Goal: Information Seeking & Learning: Find specific fact

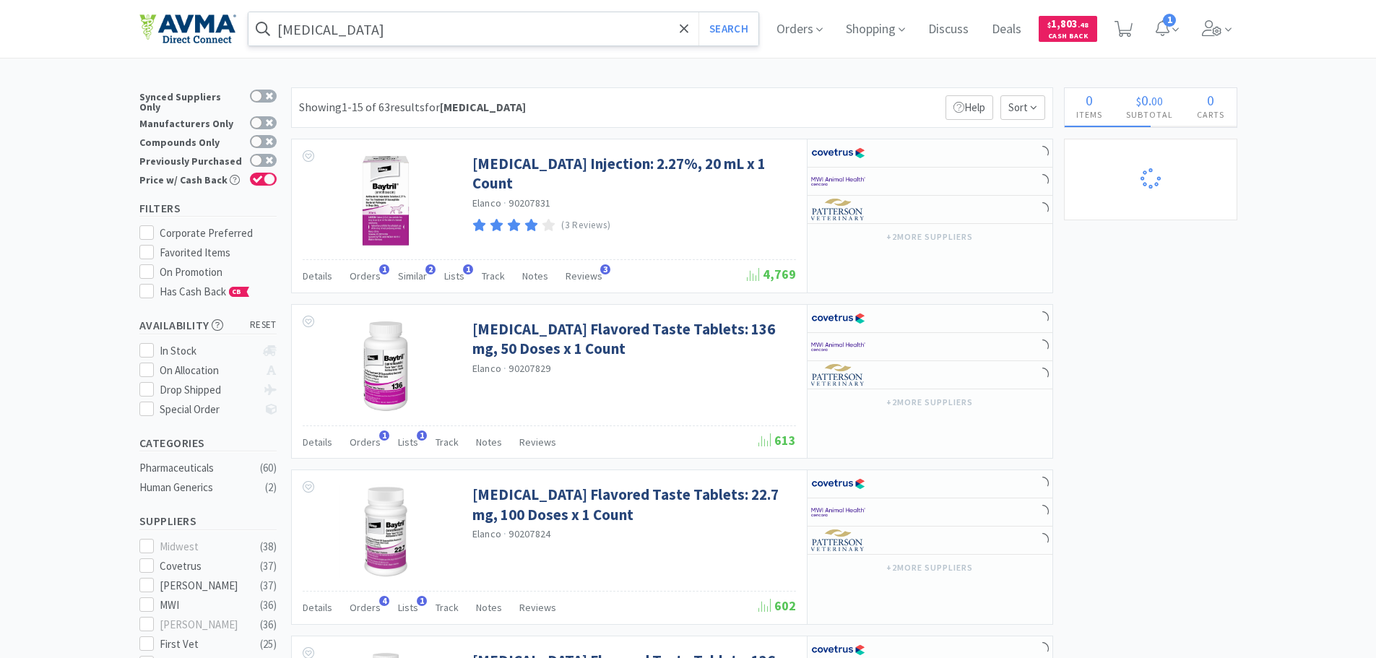
select select "10"
select select "5"
select select "3"
select select "7"
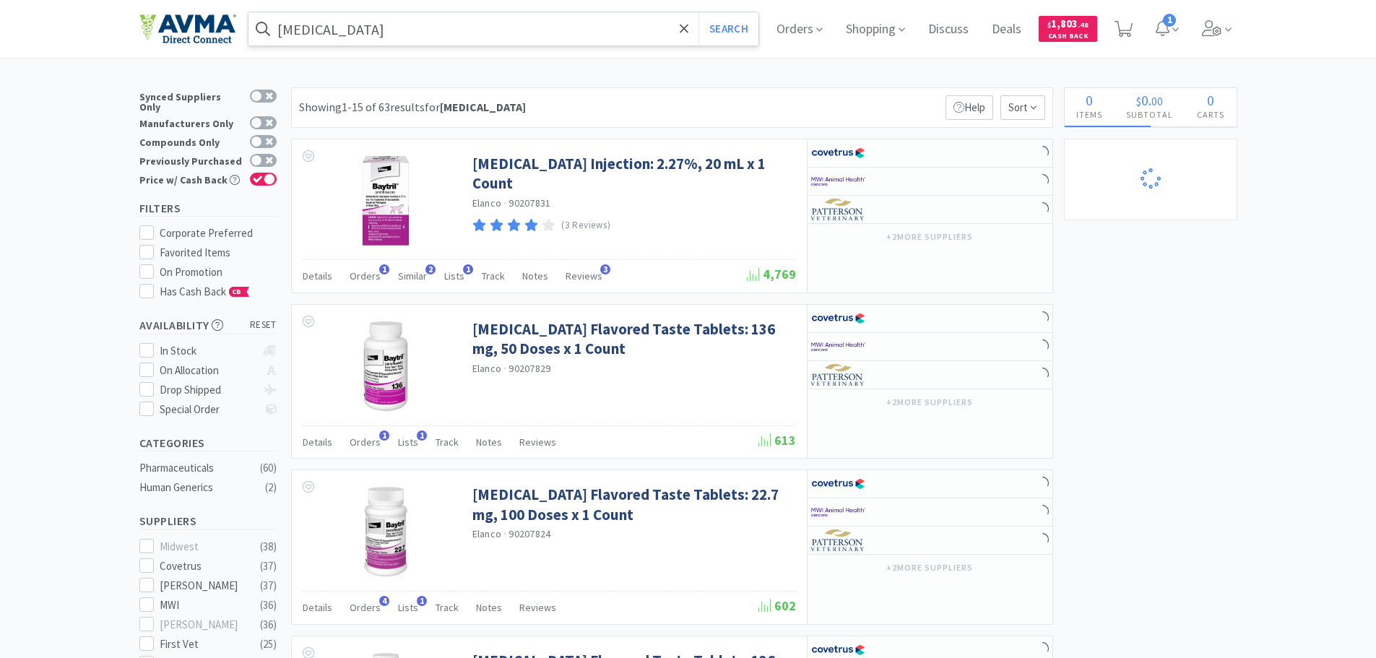
select select "1"
select select "9"
select select "1"
select select "4"
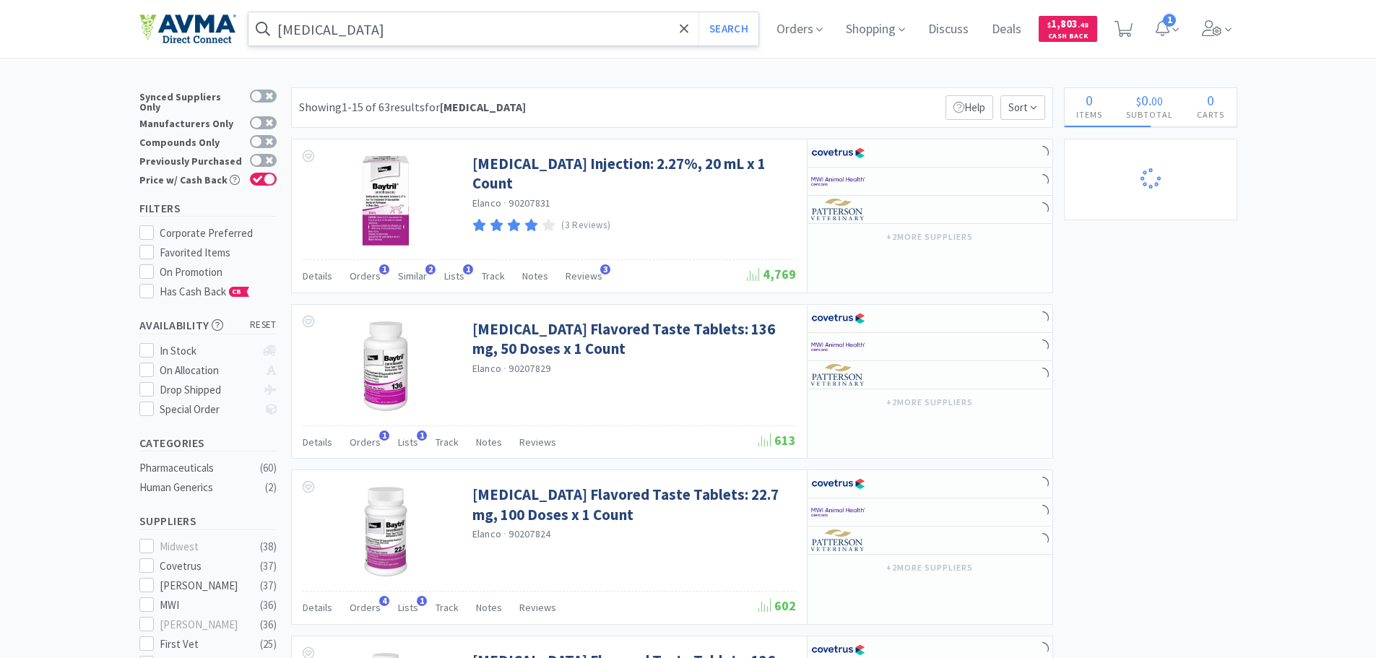
select select "1"
select select "12"
select select "1"
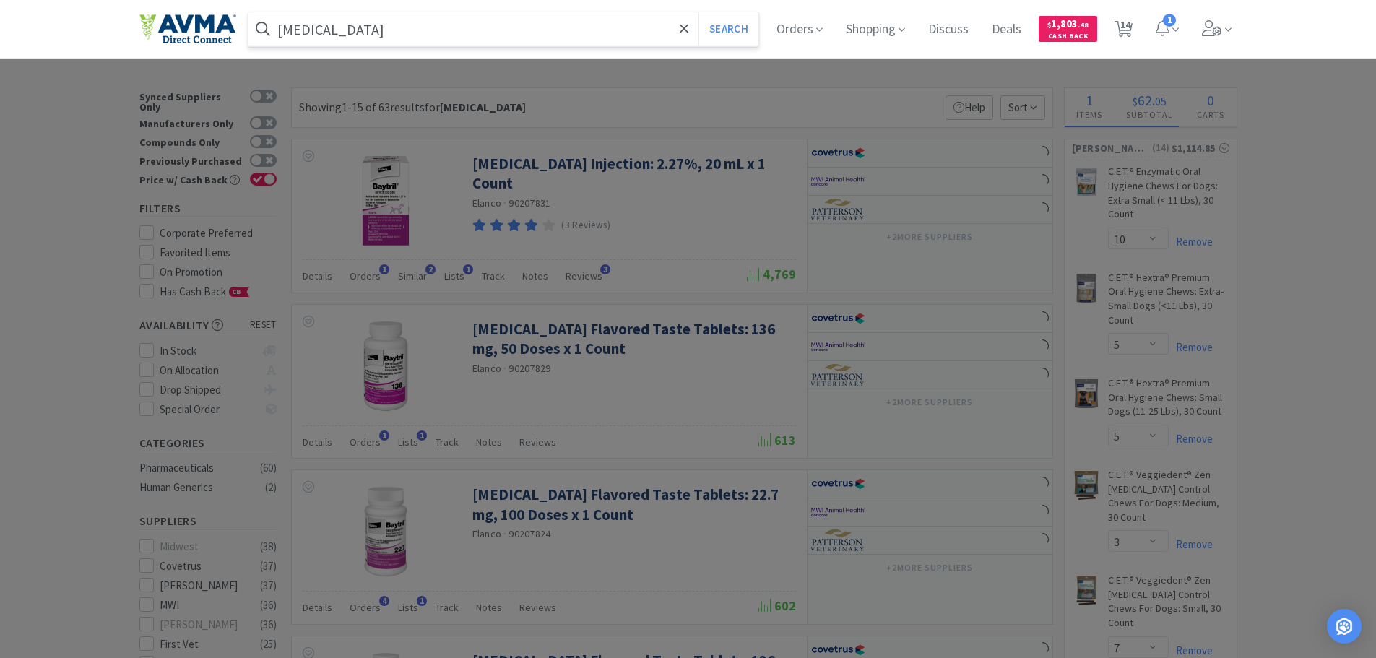
click at [363, 27] on input "[MEDICAL_DATA]" at bounding box center [503, 28] width 511 height 33
paste input "032445"
type input "032445"
click at [698, 12] on button "Search" at bounding box center [728, 28] width 60 height 33
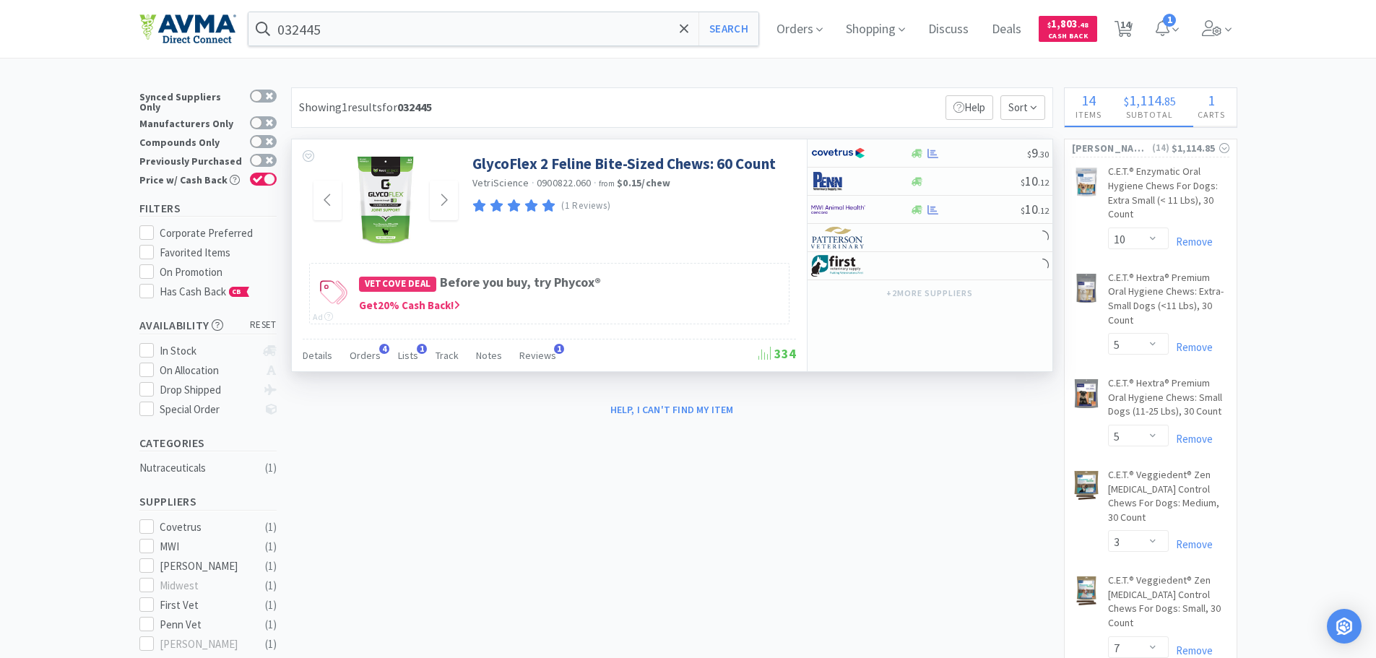
click at [404, 217] on img at bounding box center [385, 201] width 63 height 94
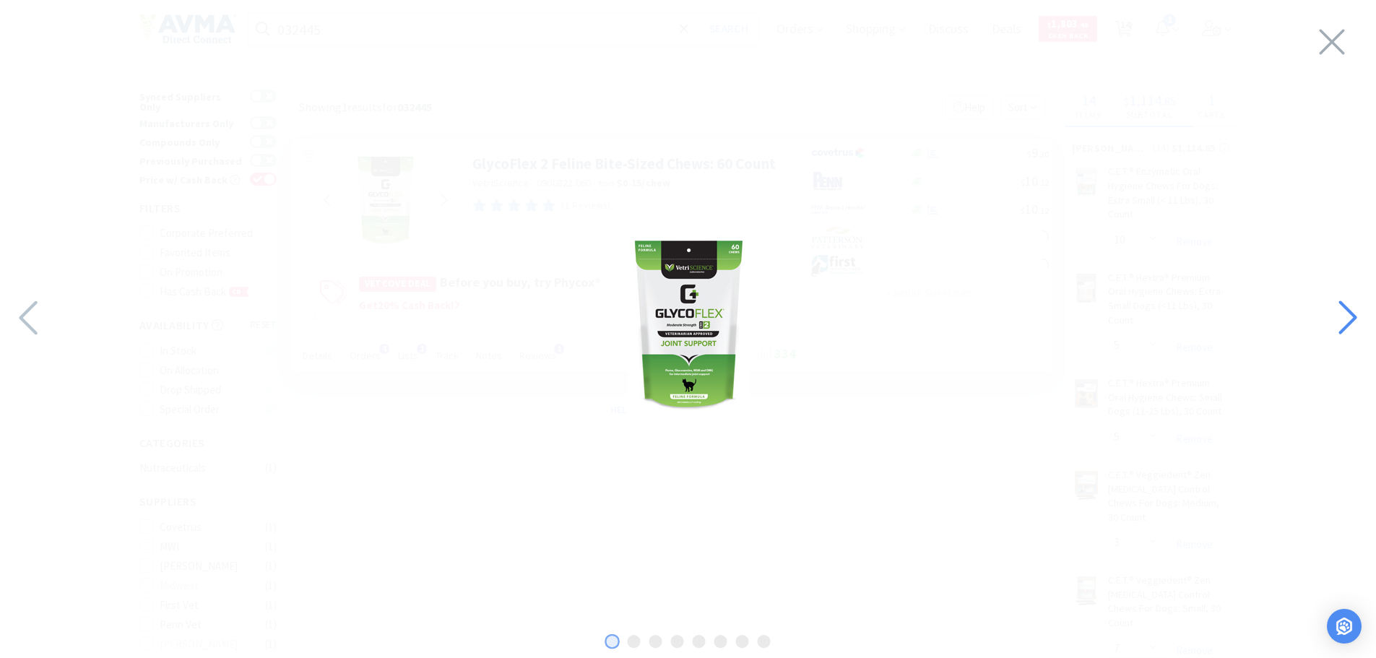
click at [1335, 323] on icon at bounding box center [1346, 317] width 31 height 49
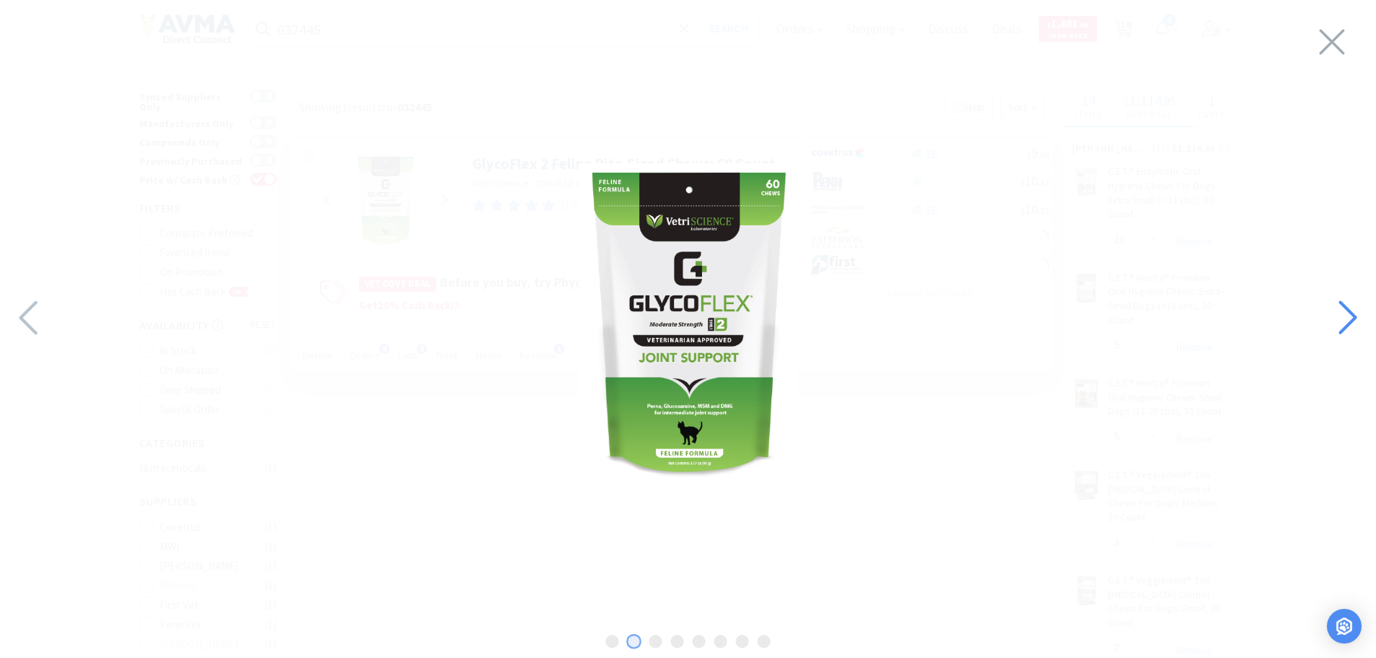
click at [1335, 323] on icon at bounding box center [1346, 317] width 31 height 49
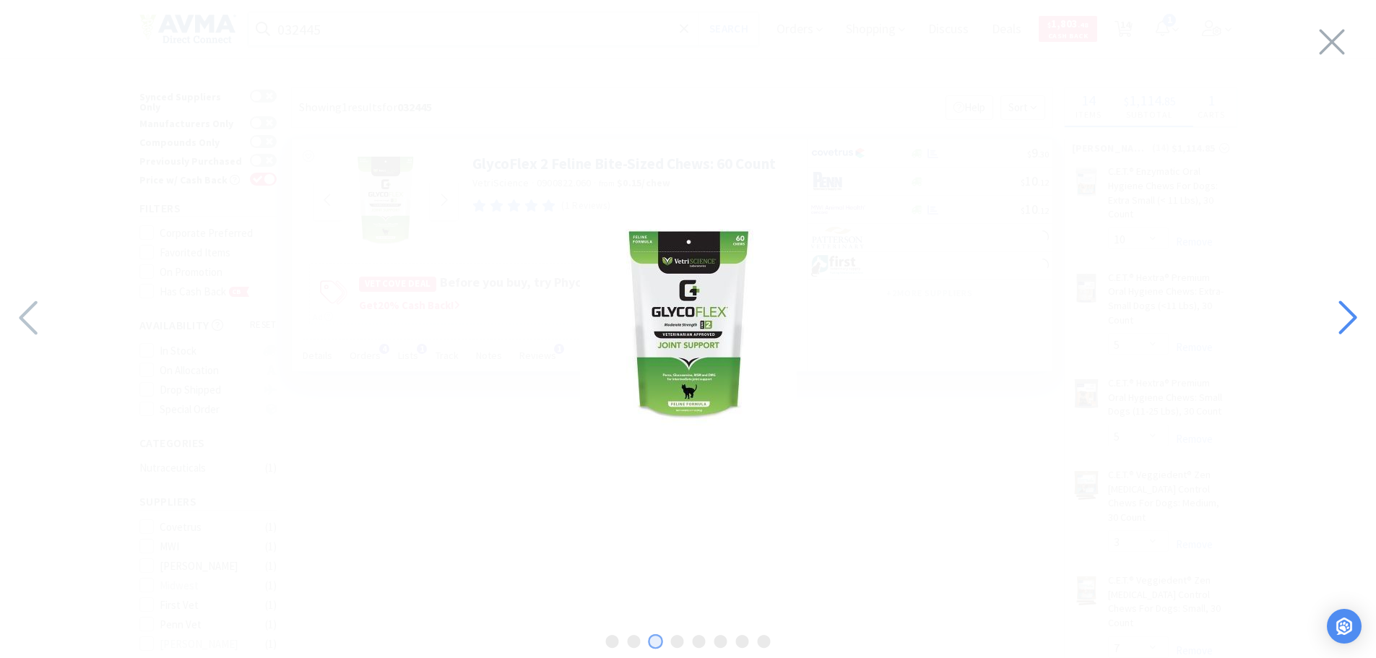
click at [1335, 323] on icon at bounding box center [1346, 317] width 31 height 49
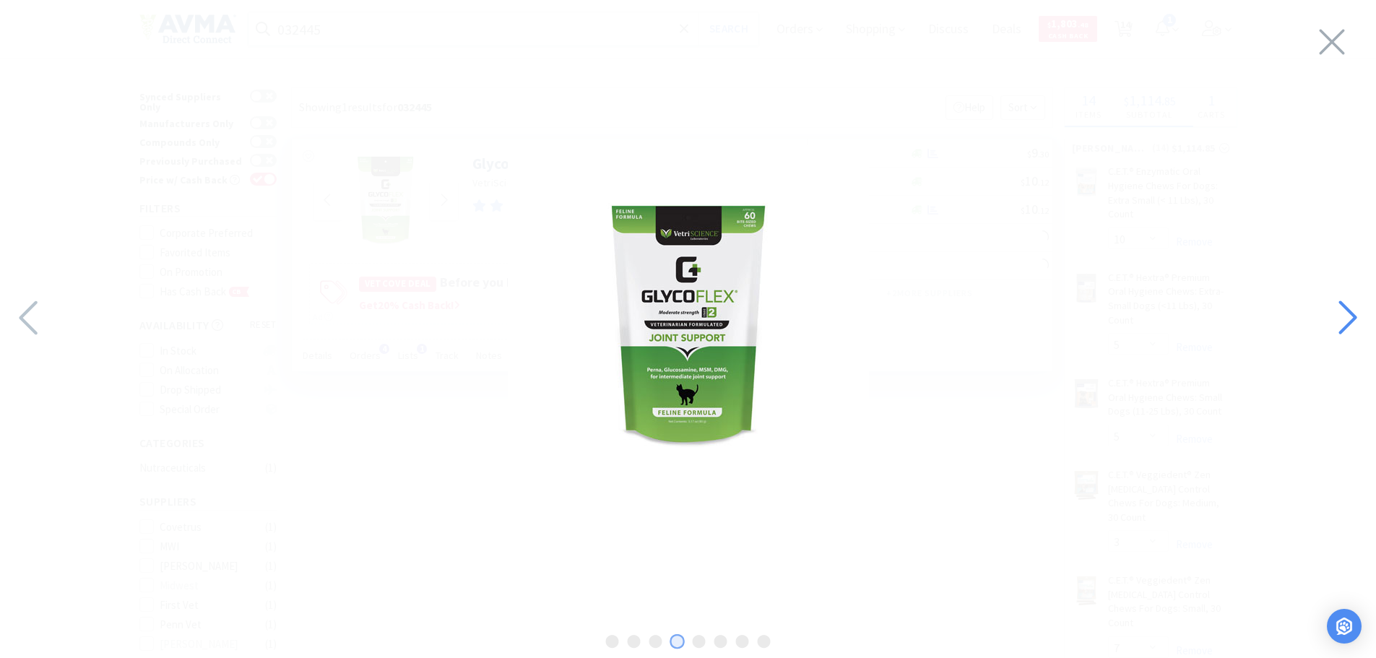
click at [1335, 324] on icon at bounding box center [1346, 317] width 31 height 49
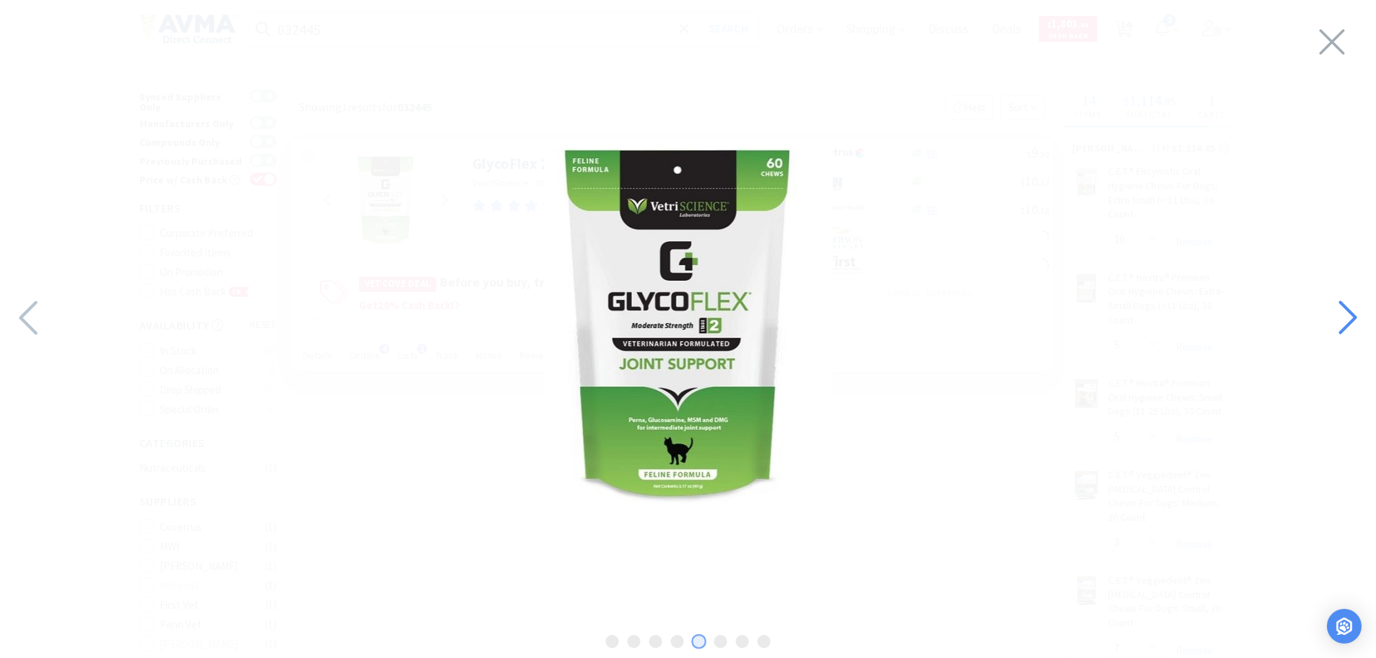
click at [1335, 324] on icon at bounding box center [1346, 317] width 31 height 49
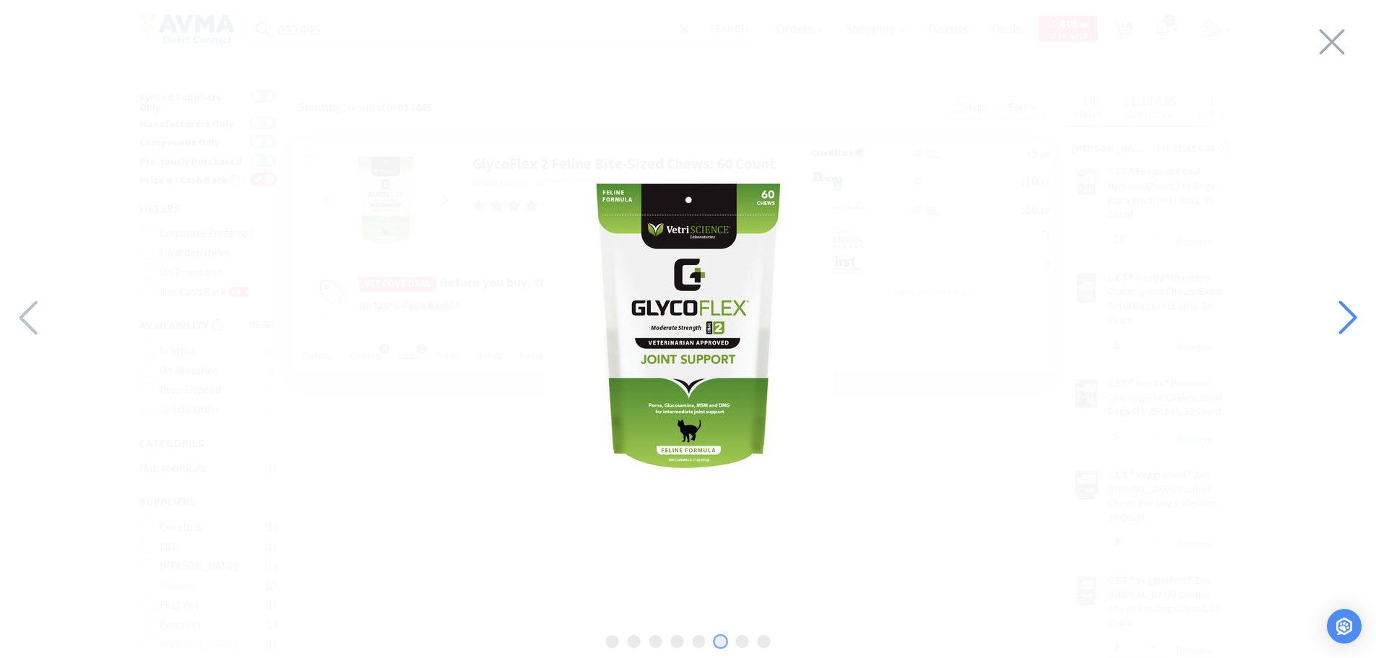
click at [1335, 324] on icon at bounding box center [1346, 317] width 31 height 49
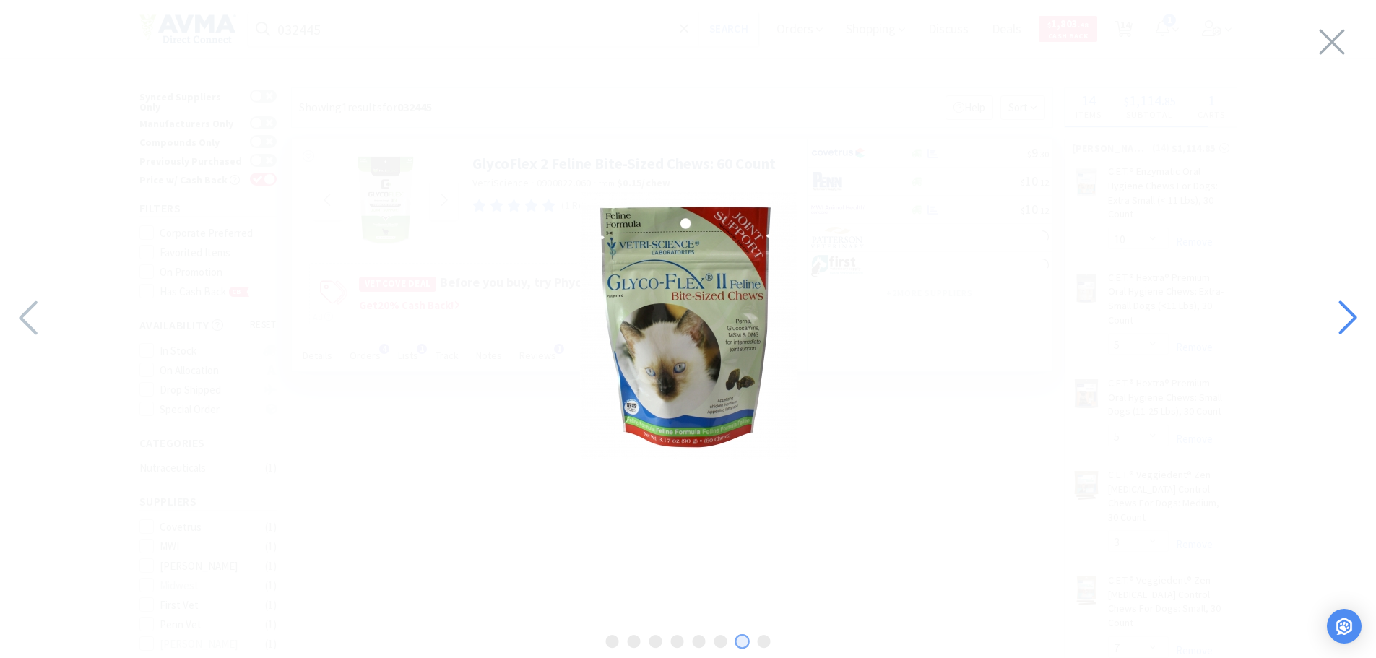
click at [1335, 324] on icon at bounding box center [1346, 317] width 31 height 49
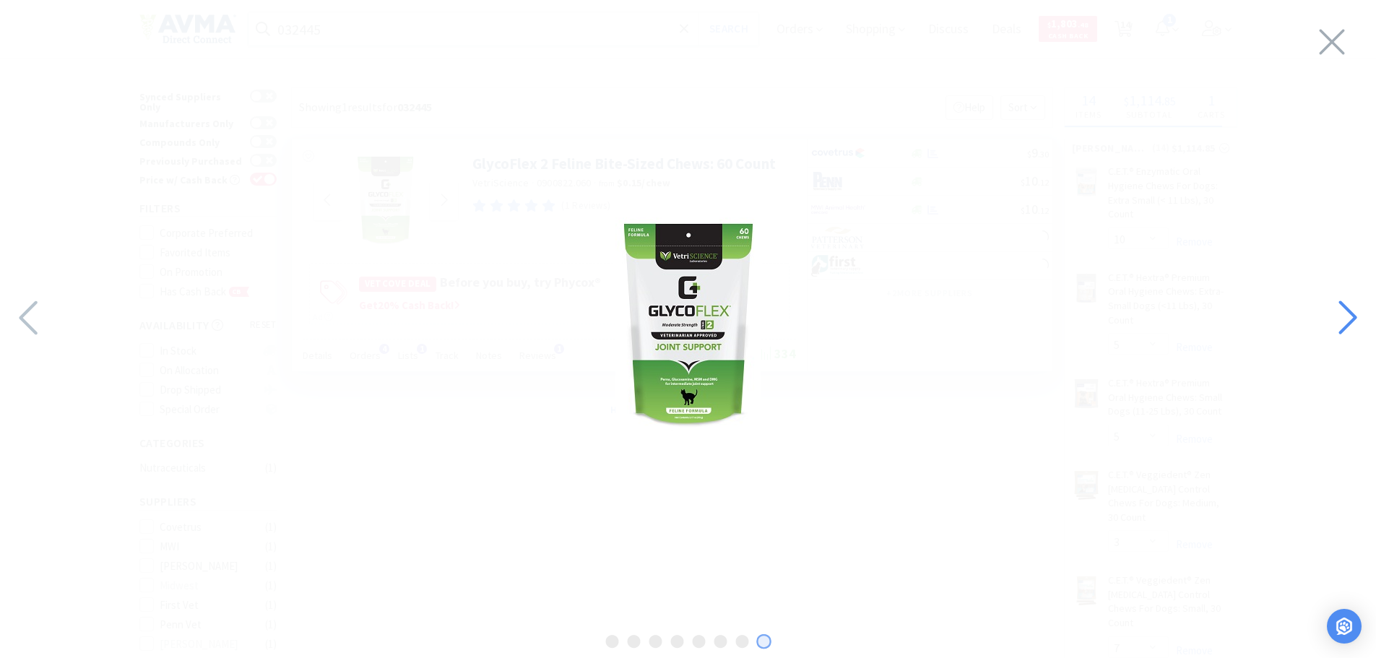
click at [1335, 324] on icon at bounding box center [1346, 317] width 31 height 49
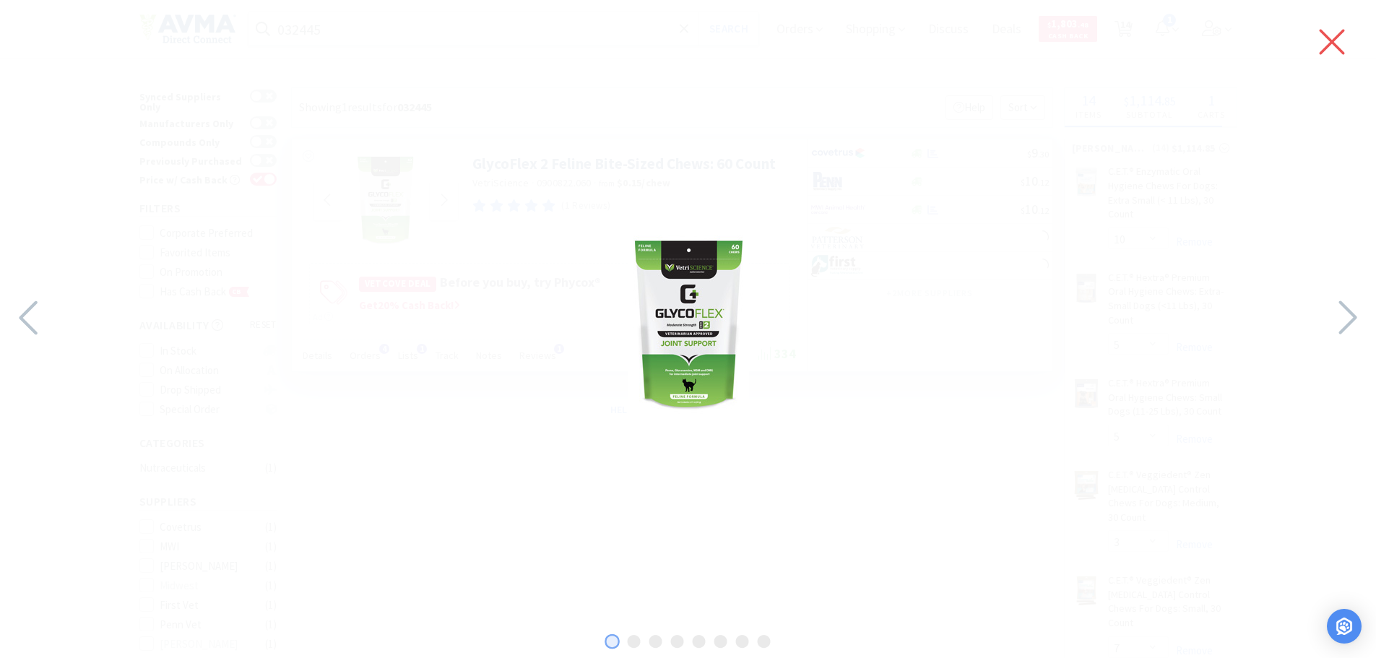
click at [1333, 47] on icon at bounding box center [1332, 42] width 30 height 40
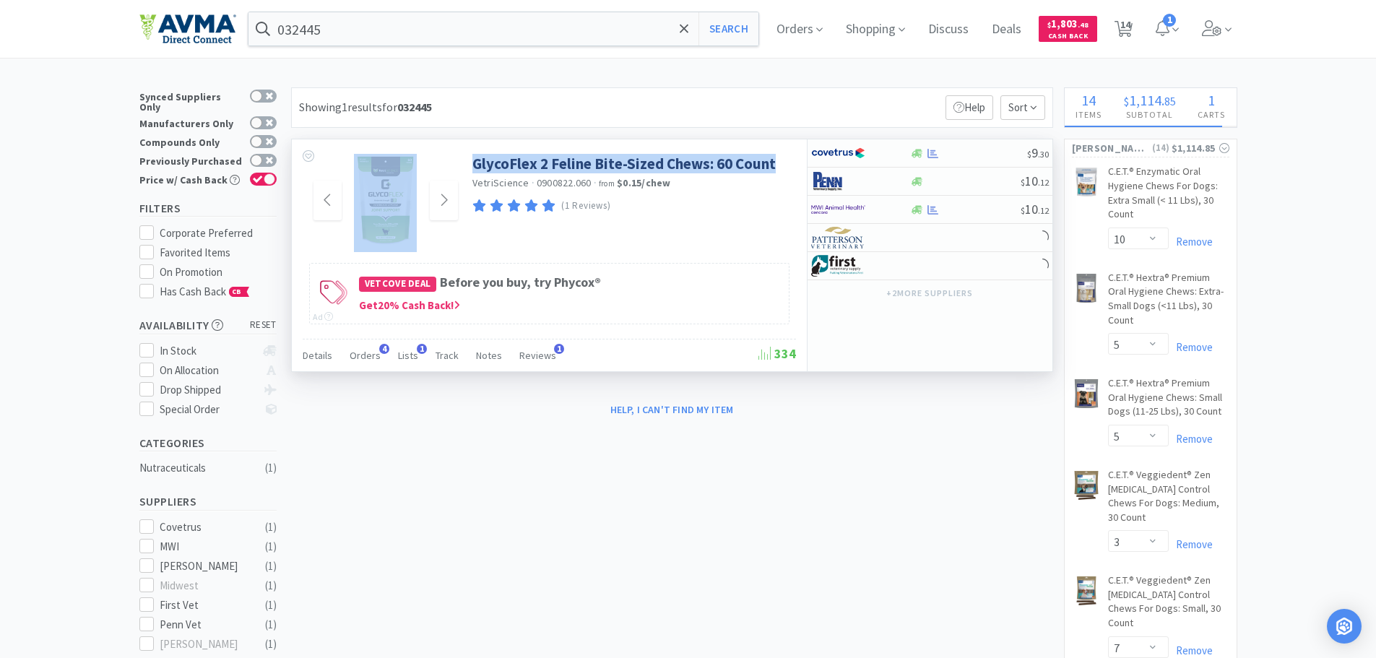
drag, startPoint x: 459, startPoint y: 164, endPoint x: 780, endPoint y: 165, distance: 321.4
click at [780, 165] on div "GlycoFlex 2 Feline Bite-Sized Chews: 60 Count VetriScience · 0900822.060 · from…" at bounding box center [549, 199] width 515 height 120
copy div "GlycoFlex 2 Feline Bite-Sized Chews: 60 Count"
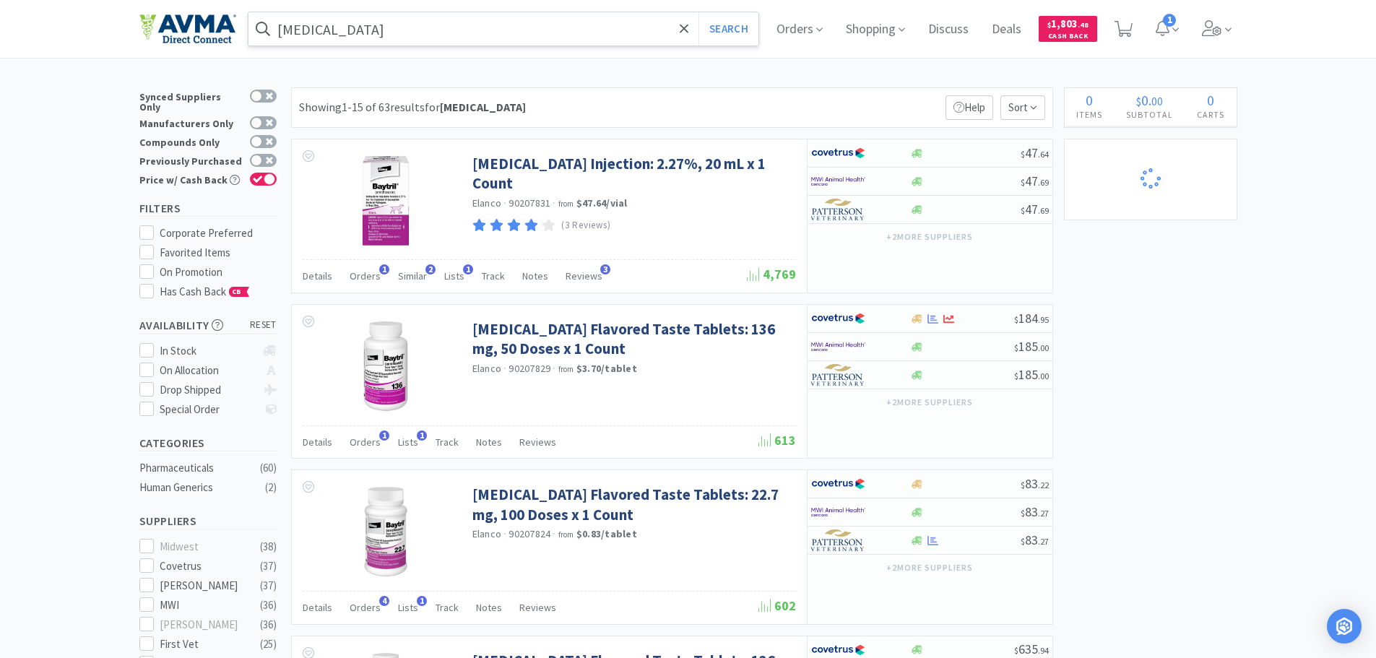
select select "10"
select select "5"
select select "3"
select select "7"
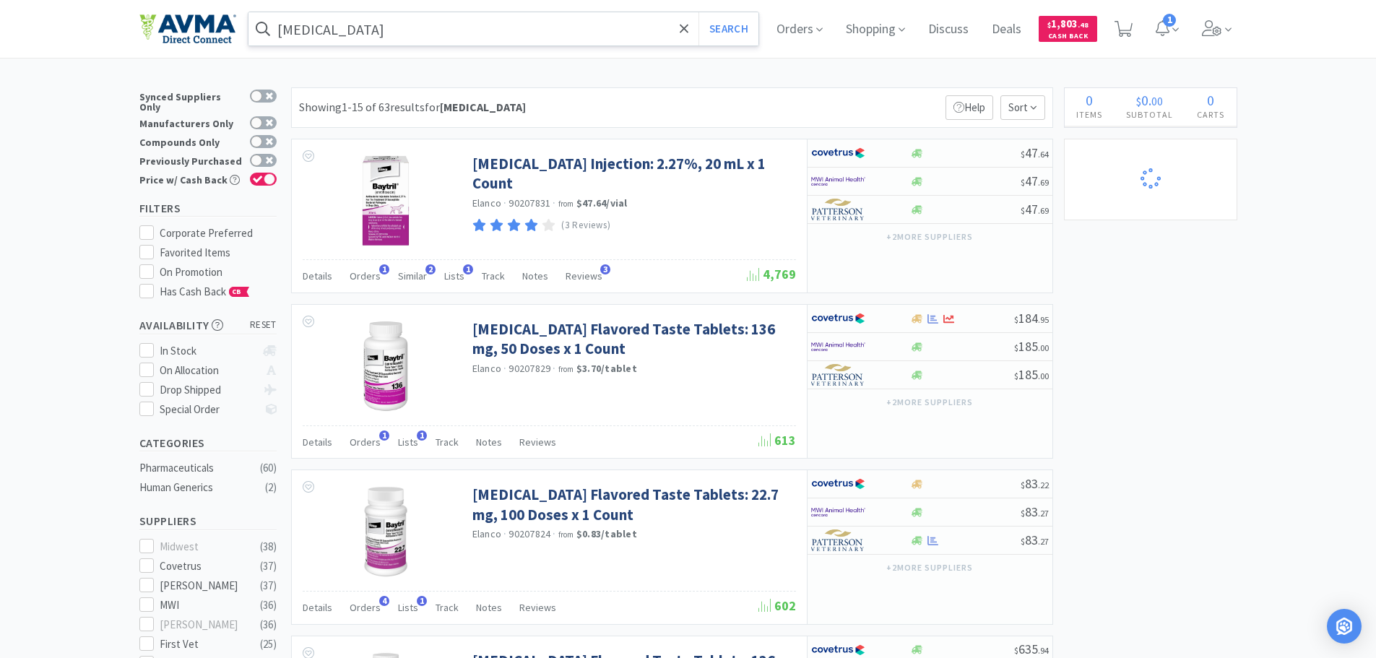
select select "1"
select select "9"
select select "1"
select select "4"
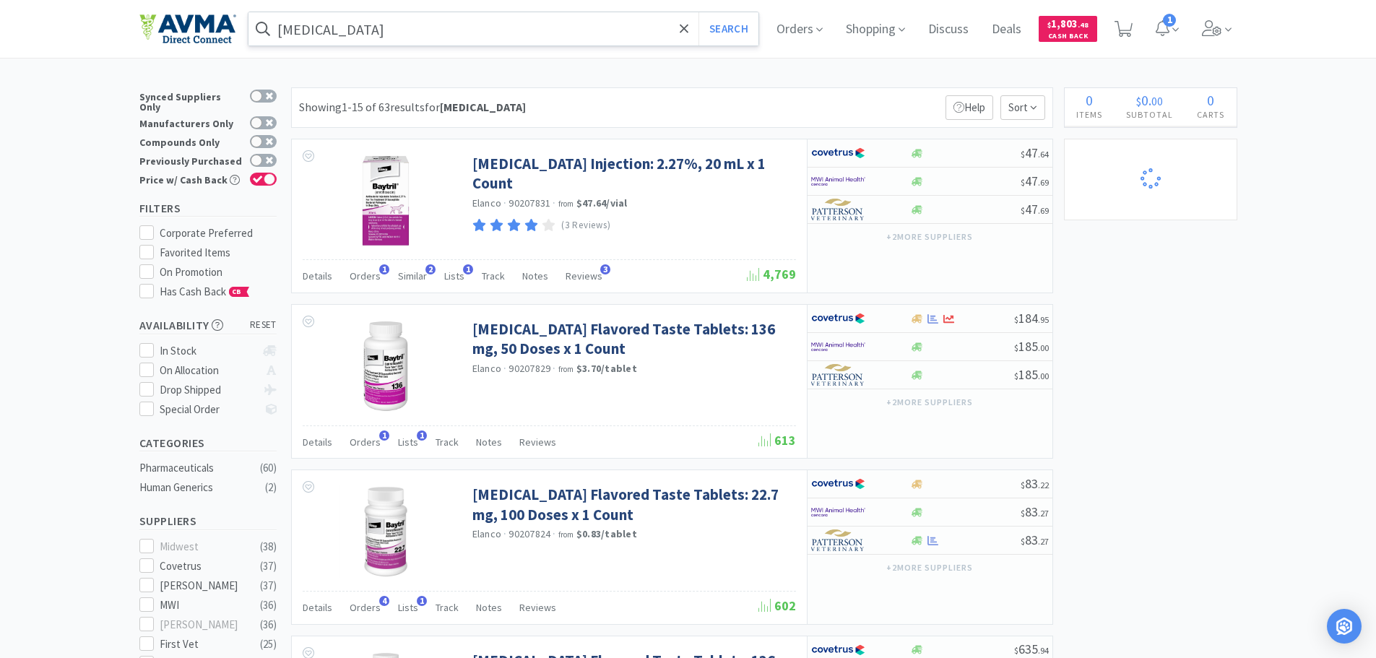
select select "1"
select select "12"
select select "1"
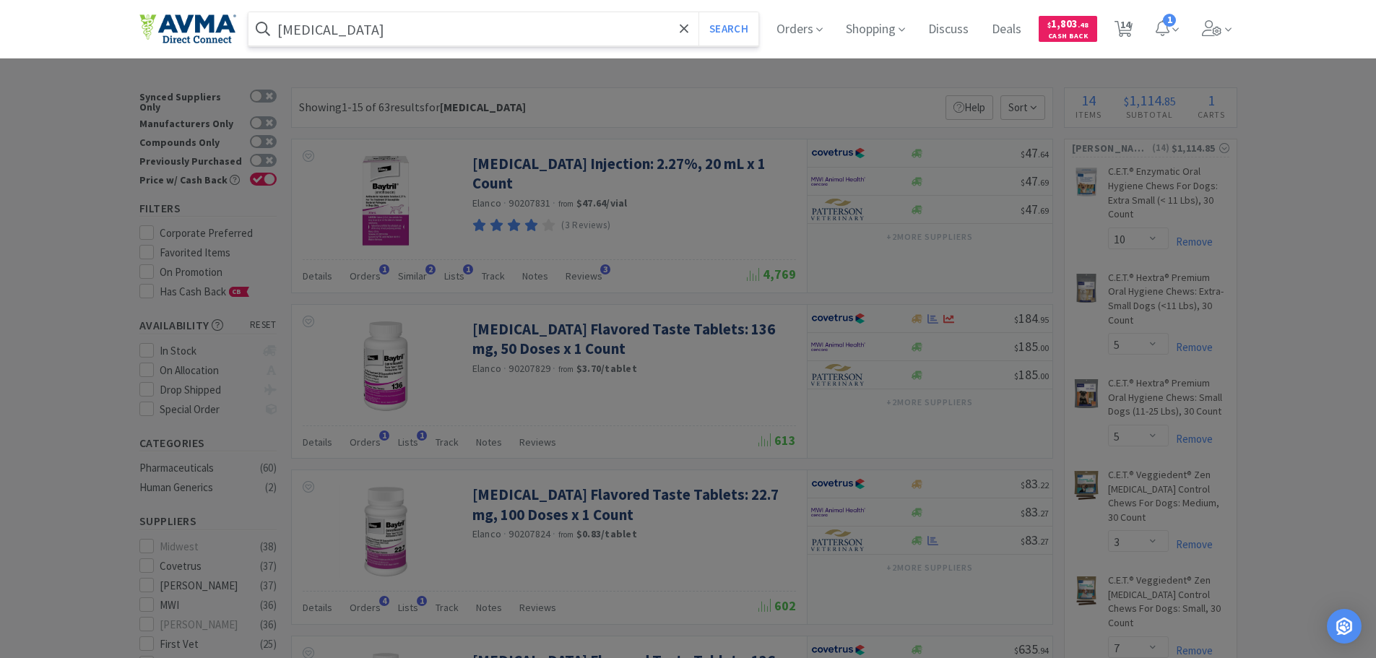
click at [321, 23] on input "[MEDICAL_DATA]" at bounding box center [503, 28] width 511 height 33
paste input "077942"
click at [698, 12] on button "Search" at bounding box center [728, 28] width 60 height 33
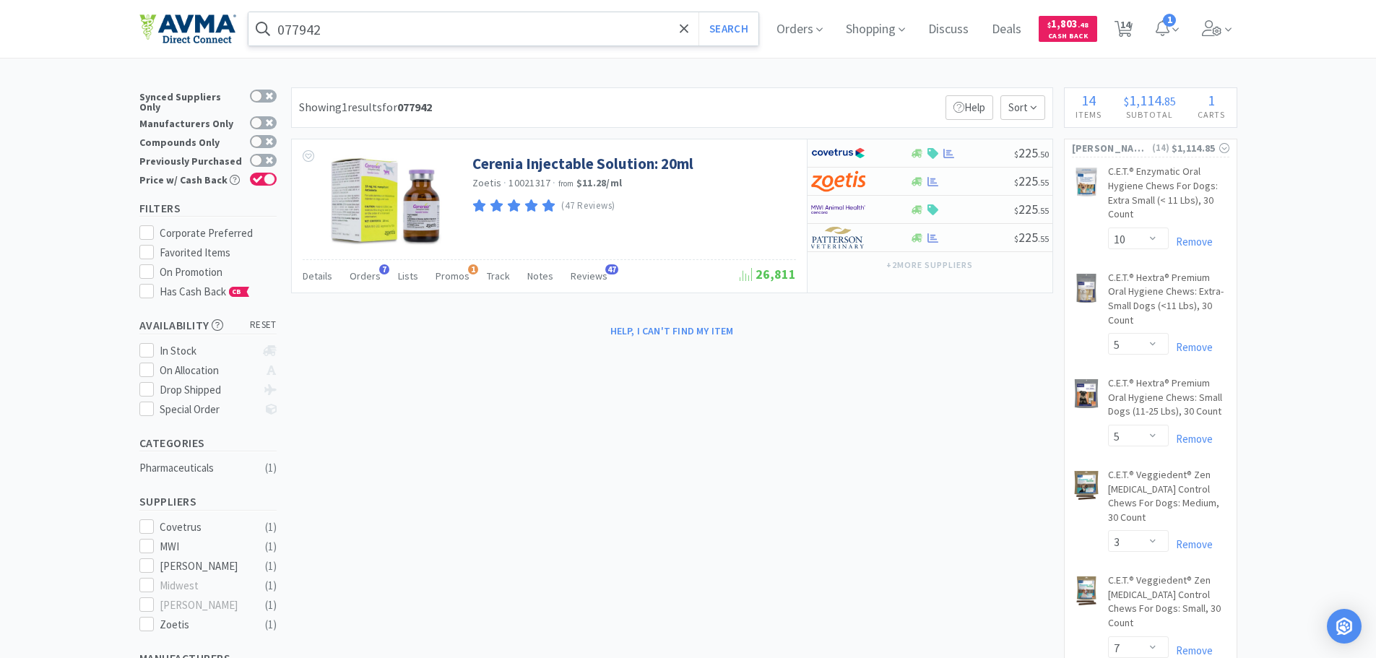
click at [346, 33] on input "077942" at bounding box center [503, 28] width 511 height 33
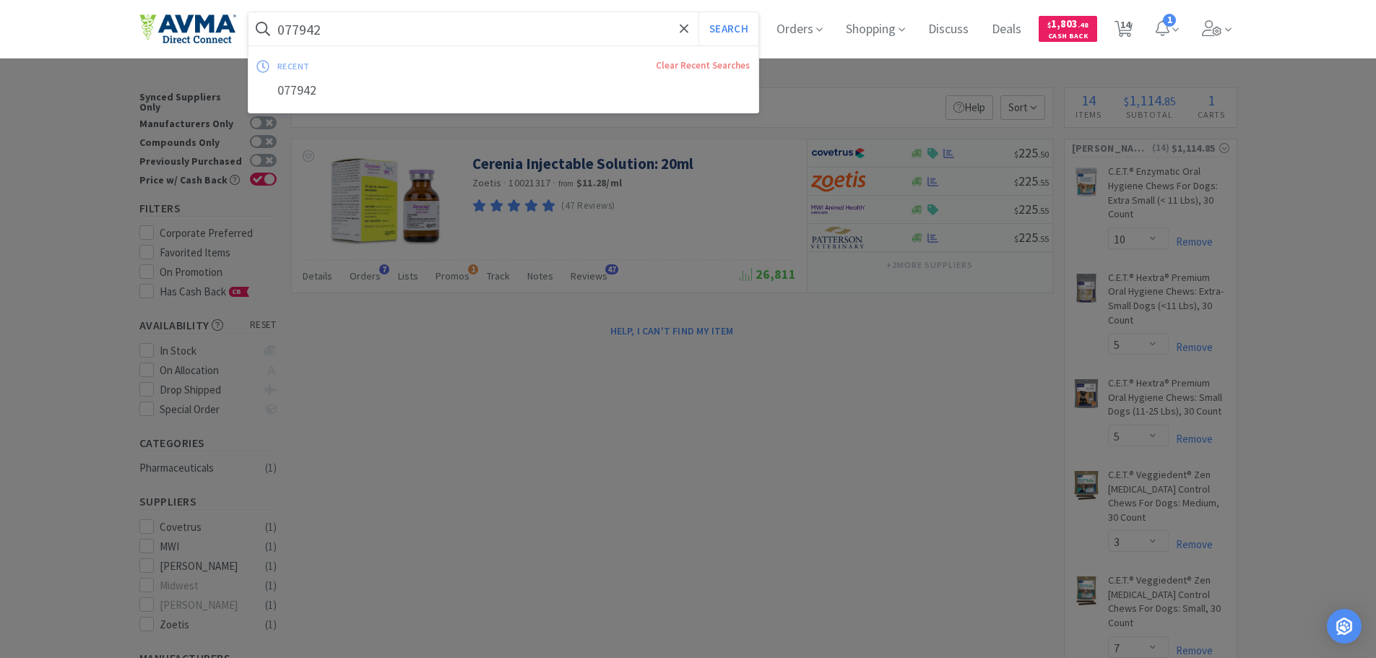
paste input "8925672"
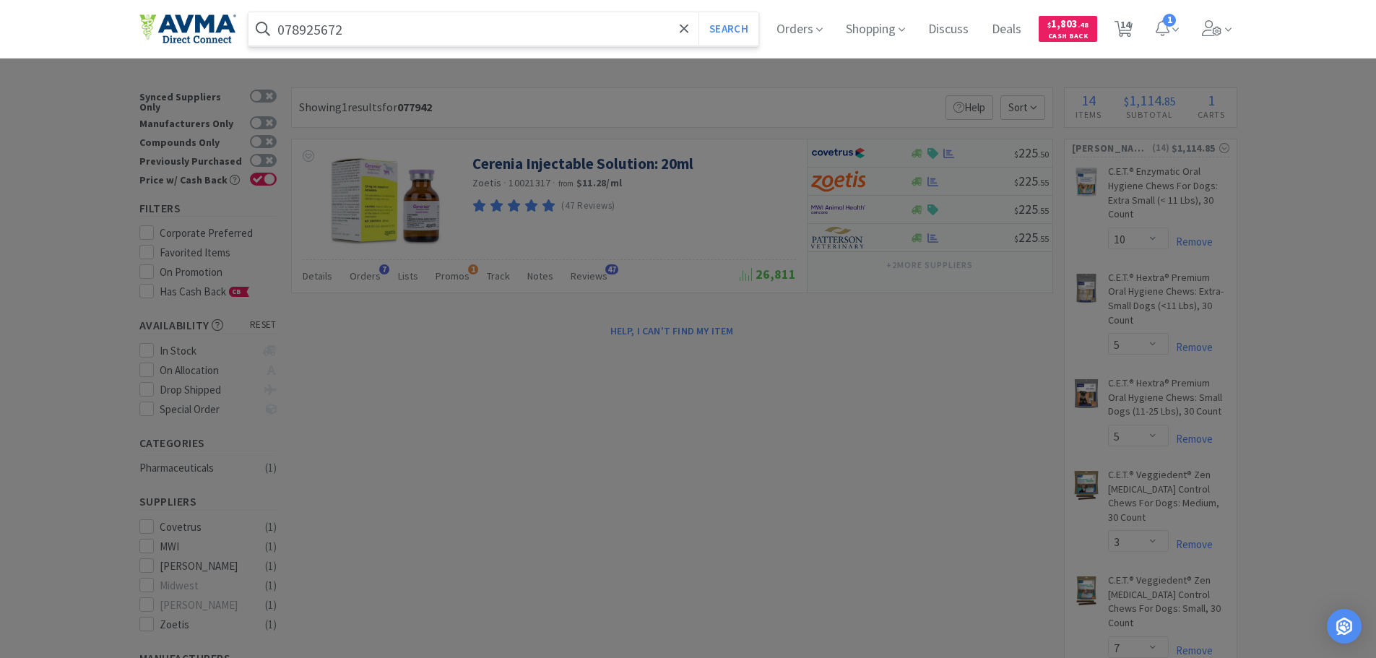
click at [698, 12] on button "Search" at bounding box center [728, 28] width 60 height 33
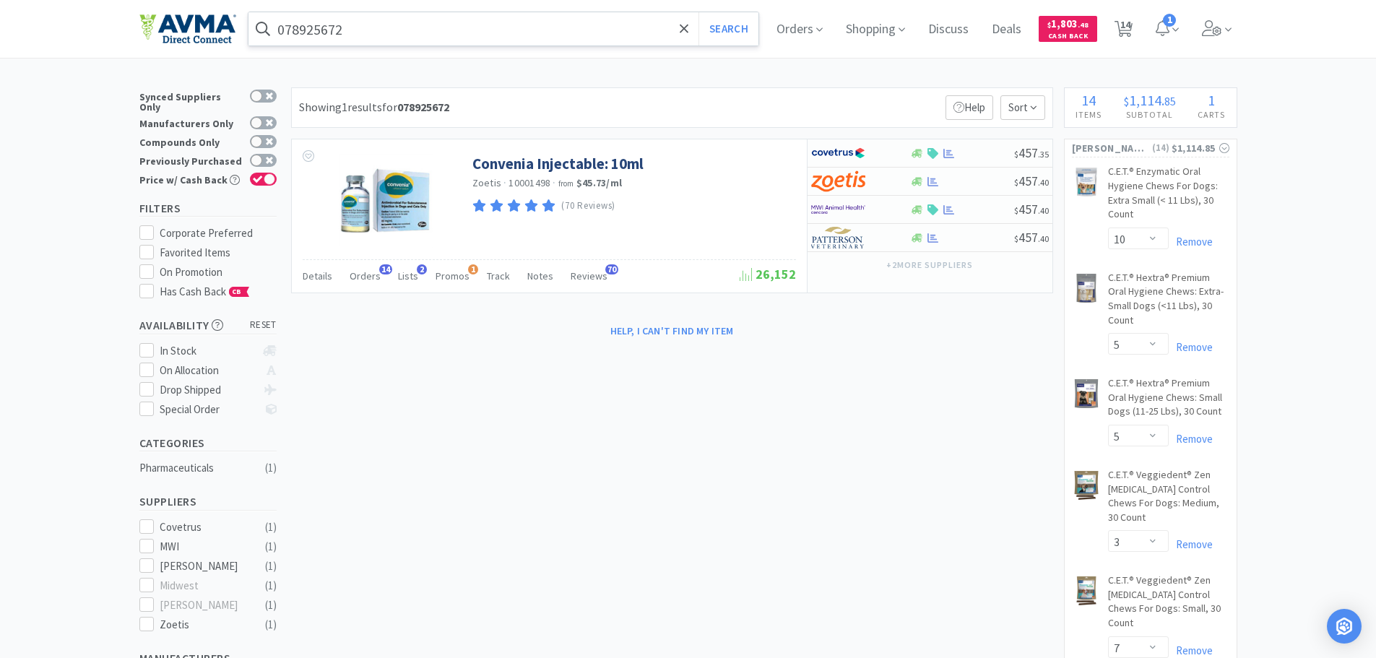
click at [382, 20] on input "078925672" at bounding box center [503, 28] width 511 height 33
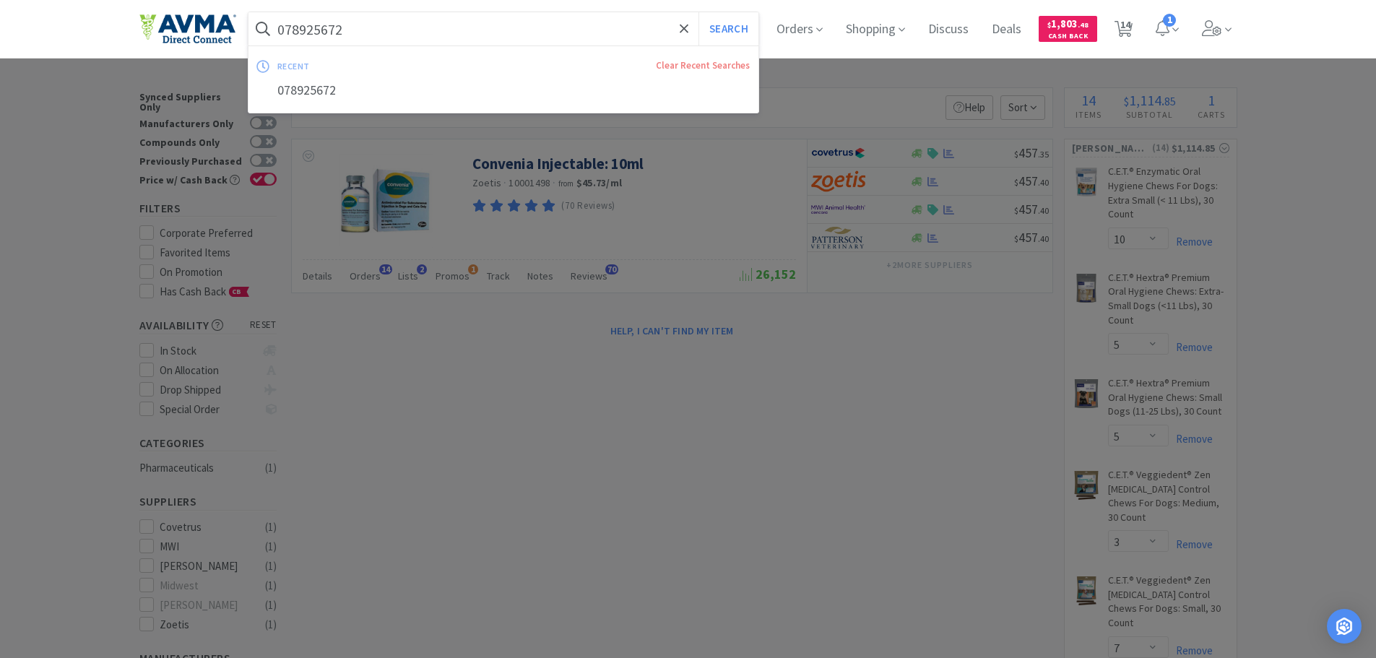
paste input "10012140"
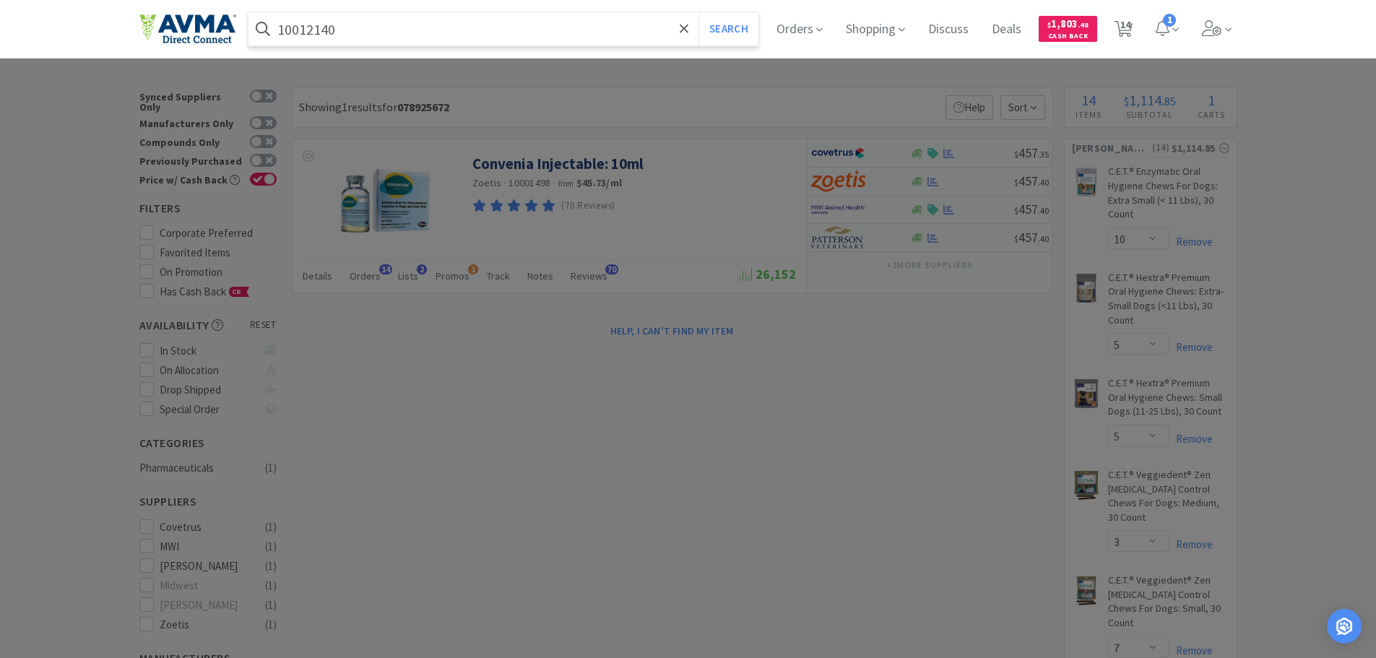
click at [698, 12] on button "Search" at bounding box center [728, 28] width 60 height 33
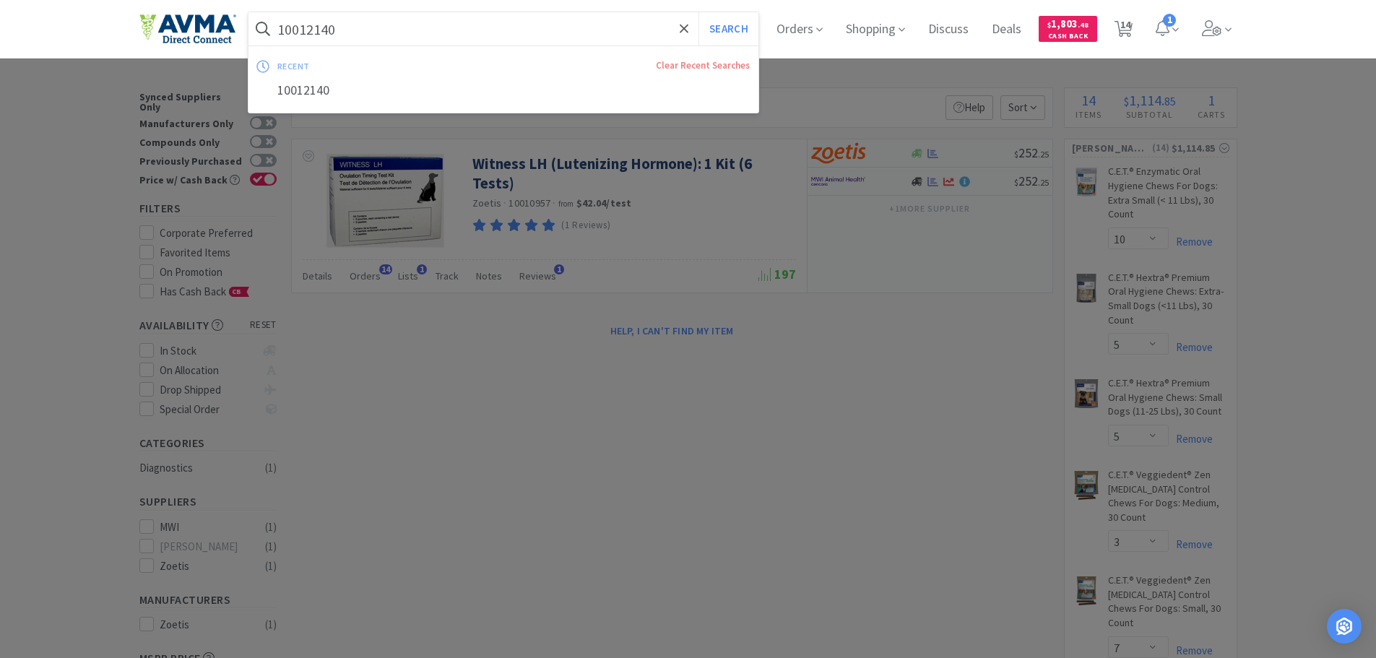
click at [321, 37] on input "10012140" at bounding box center [503, 28] width 511 height 33
paste input "078934085"
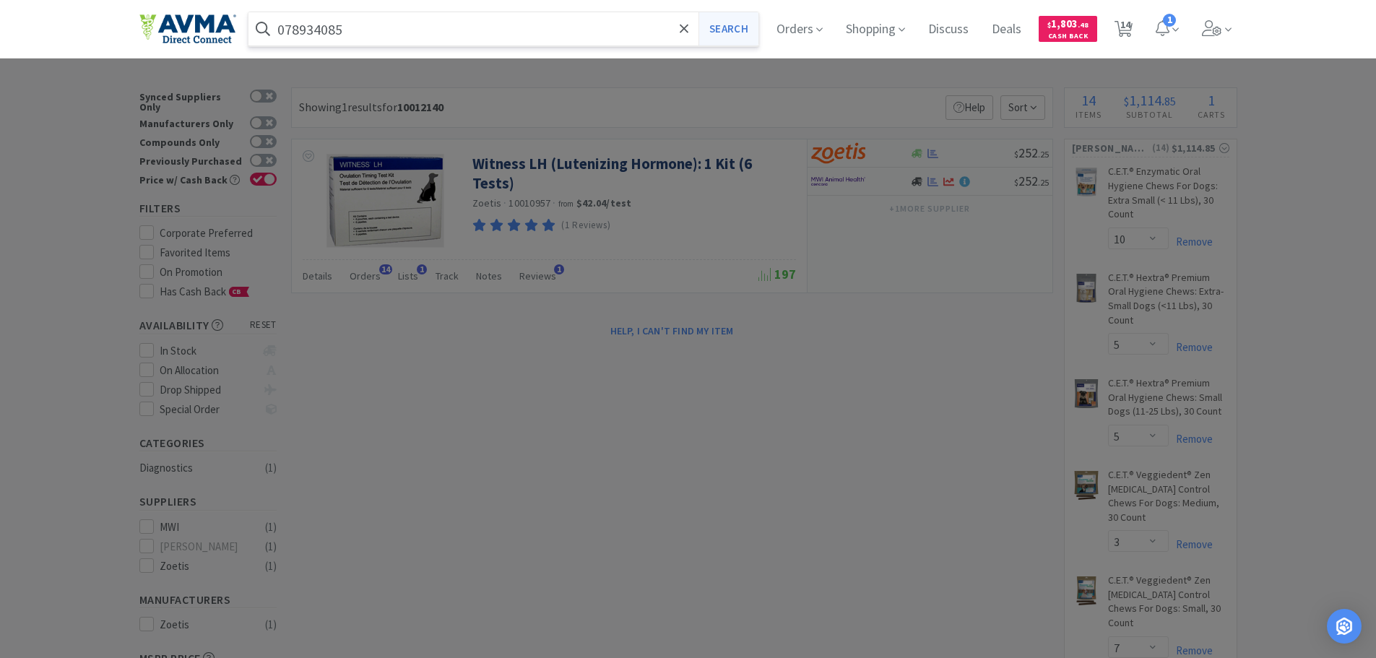
click at [732, 23] on button "Search" at bounding box center [728, 28] width 60 height 33
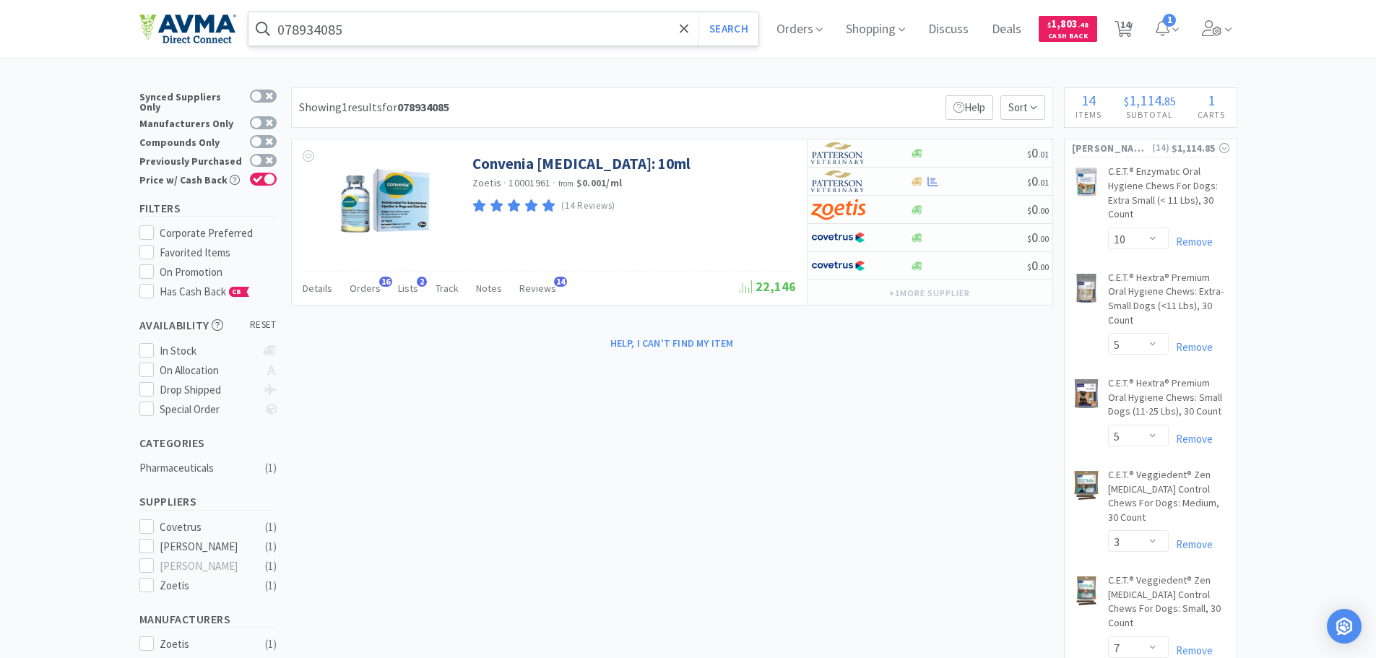
click at [347, 35] on input "078934085" at bounding box center [503, 28] width 511 height 33
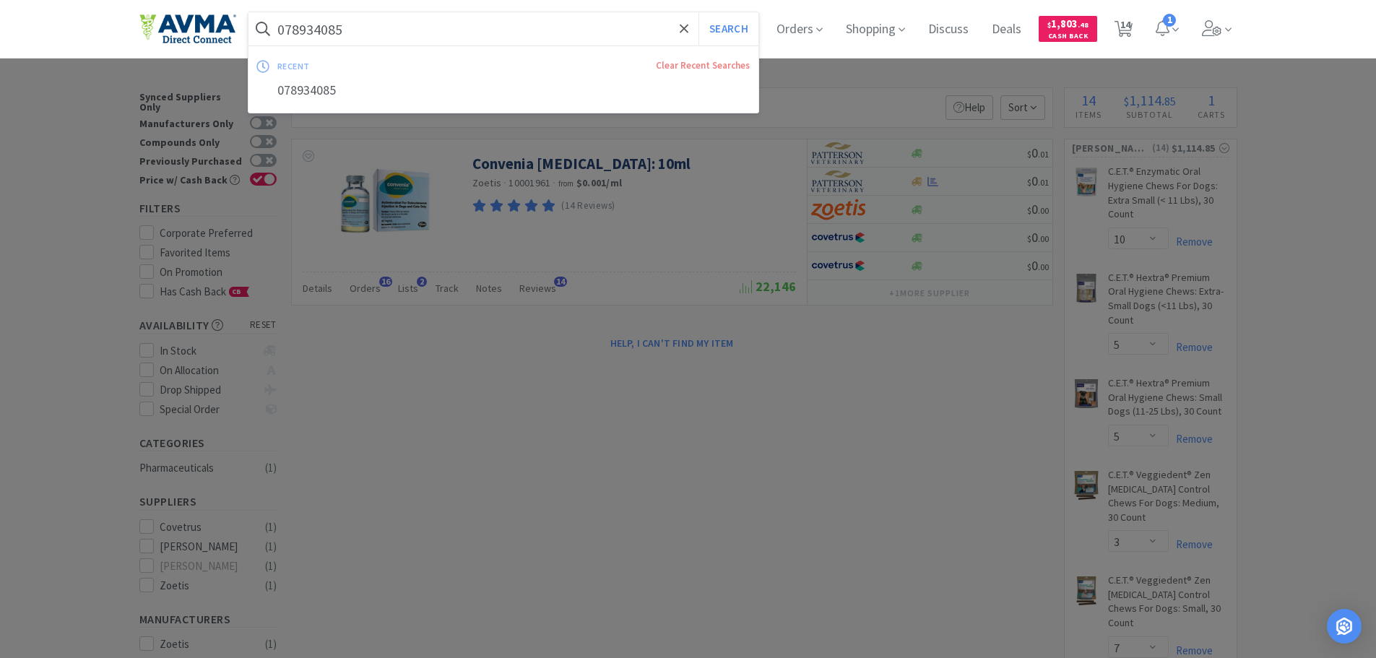
paste input "7942"
type input "077942"
click at [698, 12] on button "Search" at bounding box center [728, 28] width 60 height 33
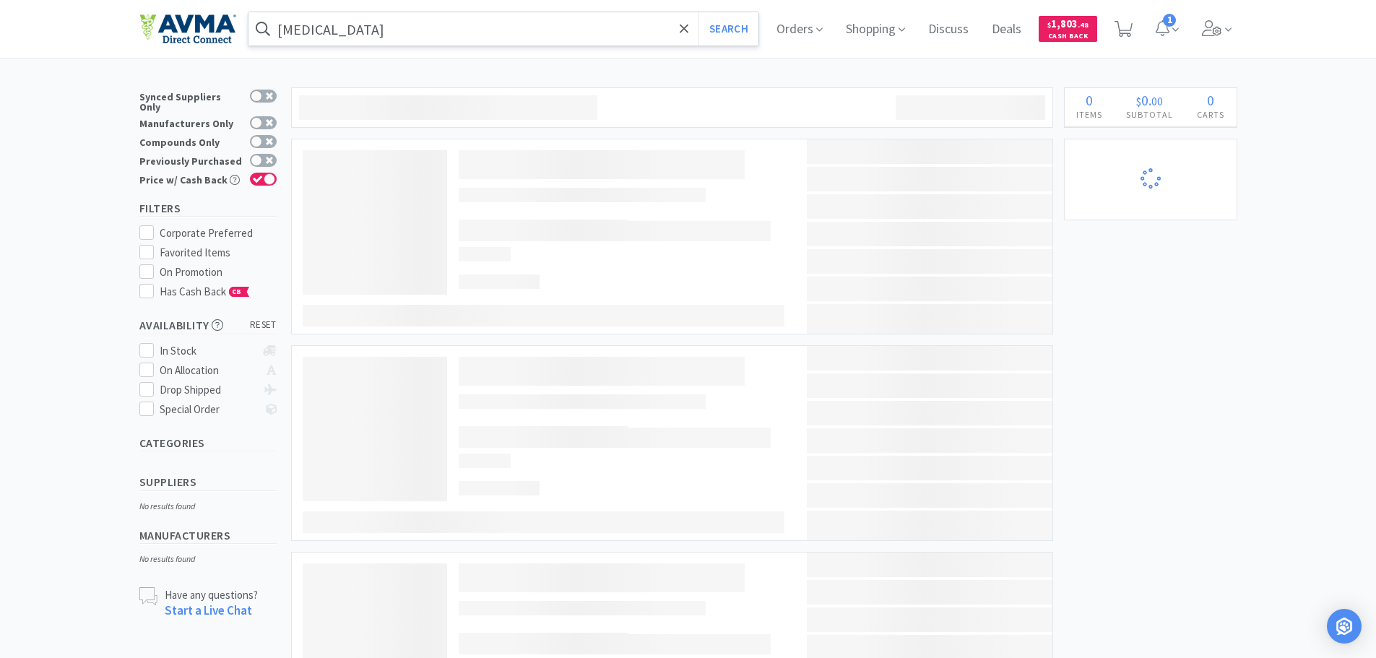
click at [394, 19] on input "[MEDICAL_DATA]" at bounding box center [503, 28] width 511 height 33
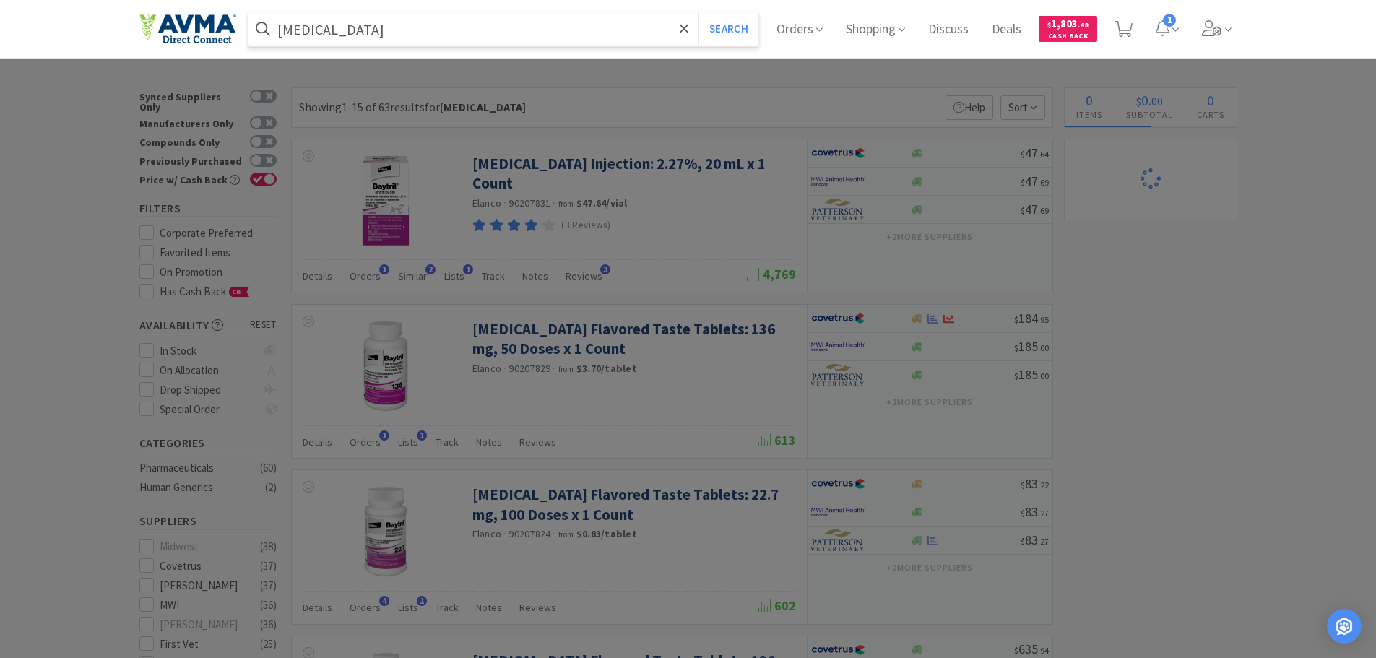
paste input "510054"
type input "510054"
select select "10"
select select "5"
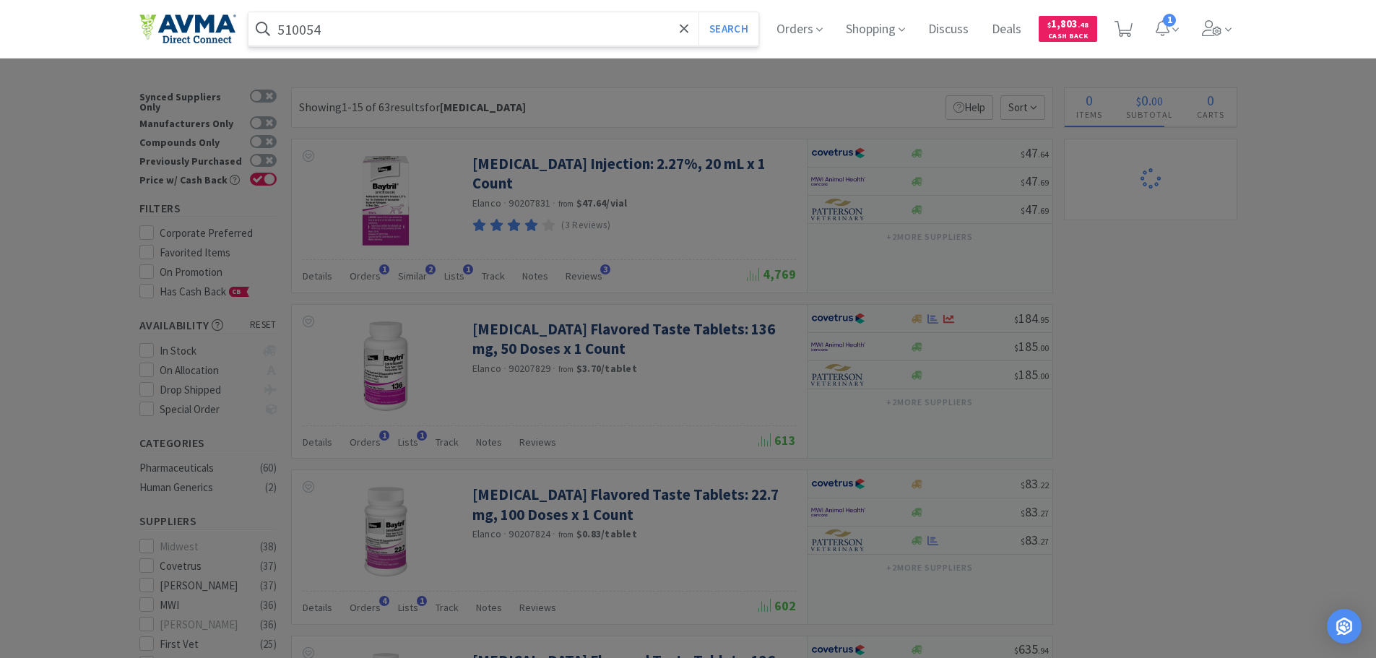
select select "3"
select select "7"
select select "1"
select select "9"
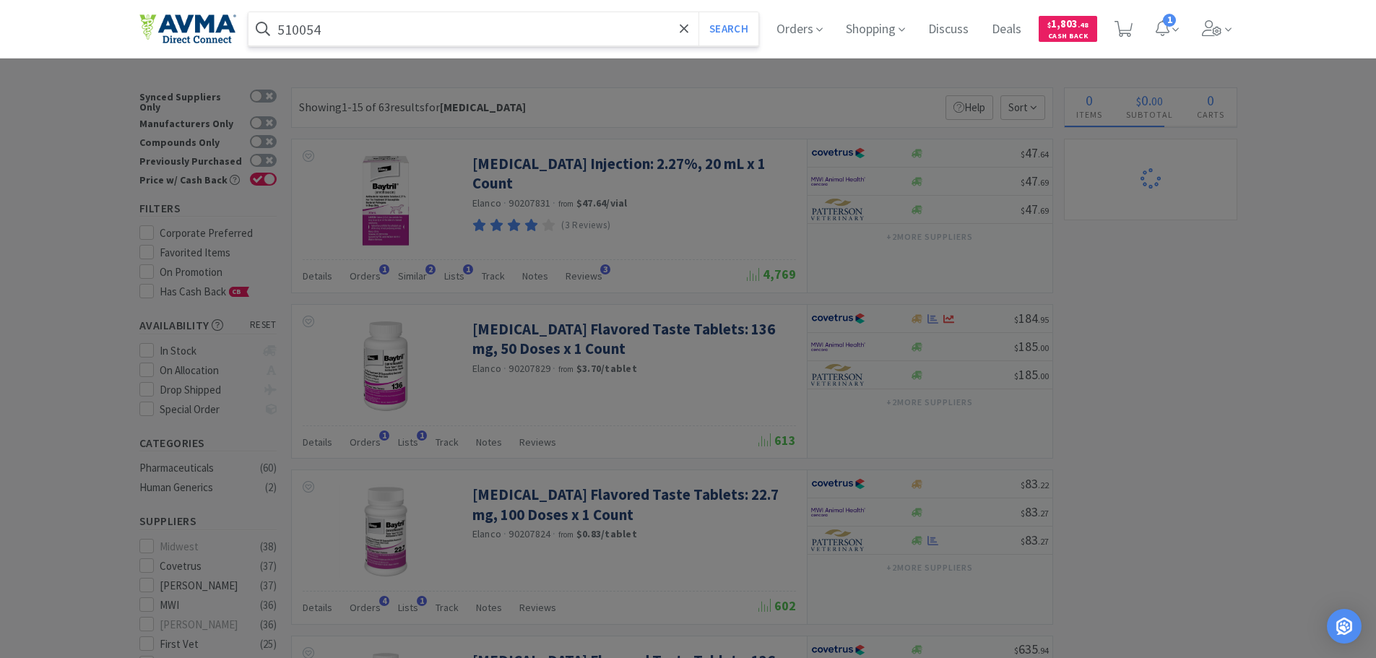
select select "1"
select select "4"
select select "1"
select select "12"
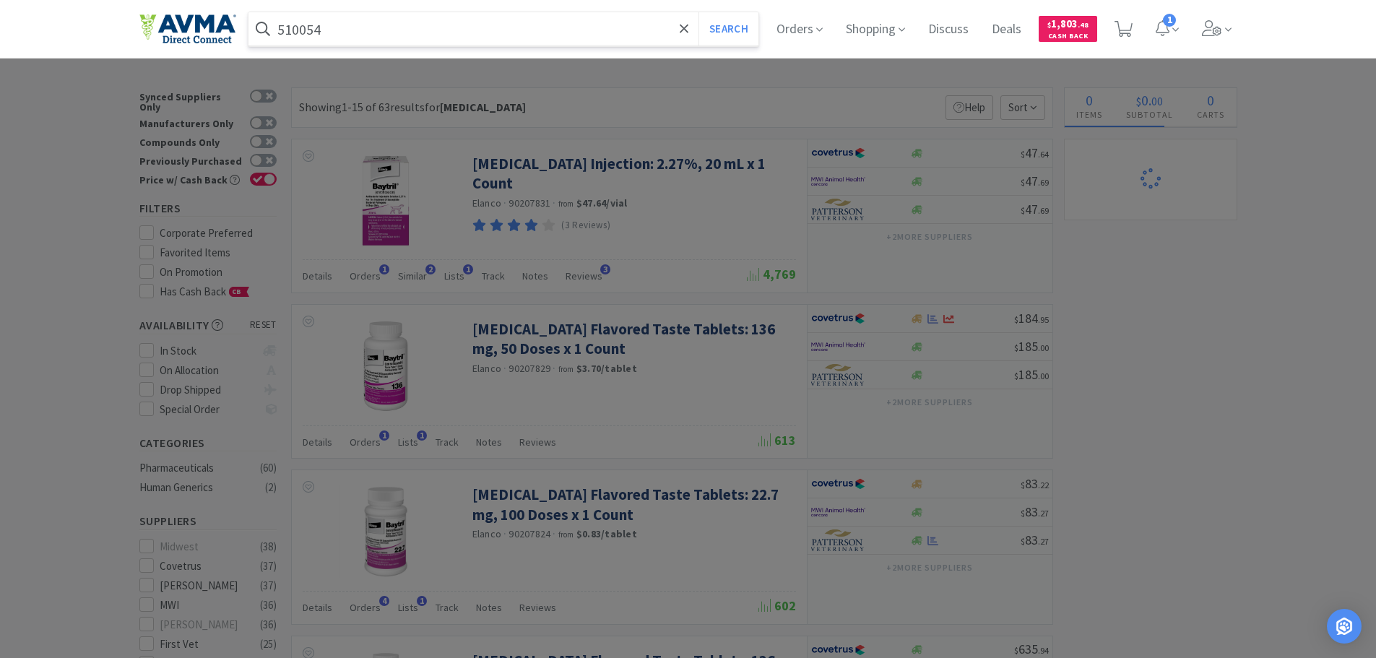
select select "1"
type input "510054"
click at [698, 12] on button "Search" at bounding box center [728, 28] width 60 height 33
